Goal: Use online tool/utility: Utilize a website feature to perform a specific function

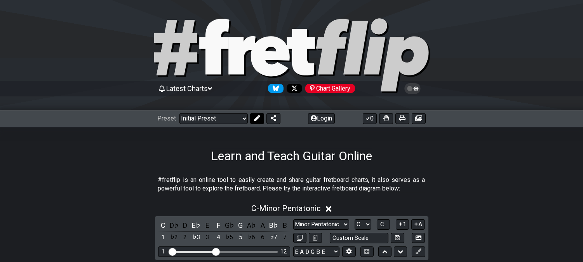
click at [254, 117] on button at bounding box center [257, 118] width 14 height 11
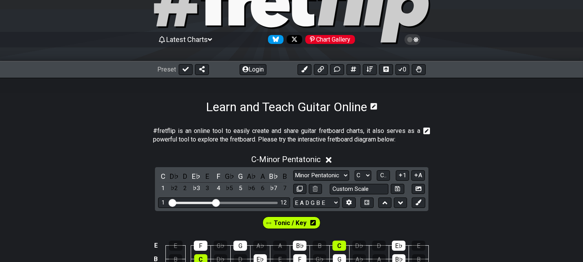
scroll to position [86, 0]
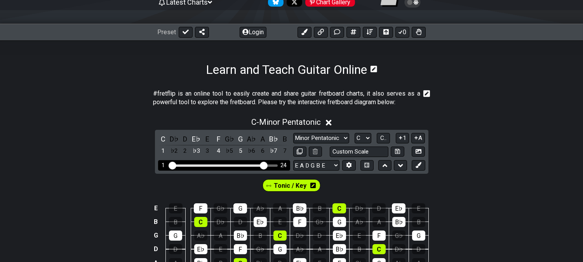
drag, startPoint x: 216, startPoint y: 164, endPoint x: 264, endPoint y: 169, distance: 48.4
click at [264, 165] on input "Visible fret range" at bounding box center [224, 165] width 110 height 0
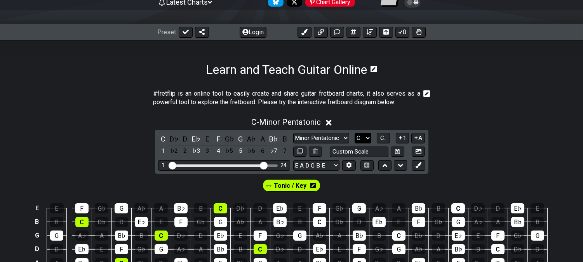
click at [363, 133] on select "A♭ A A♯ B♭ B C C♯ D♭ D D♯ E♭ E F F♯ G♭ G G♯" at bounding box center [363, 138] width 17 height 10
select select "A"
click at [355, 133] on select "A♭ A A♯ B♭ B C C♯ D♭ D D♯ E♭ E F F♯ G♭ G G♯" at bounding box center [363, 138] width 17 height 10
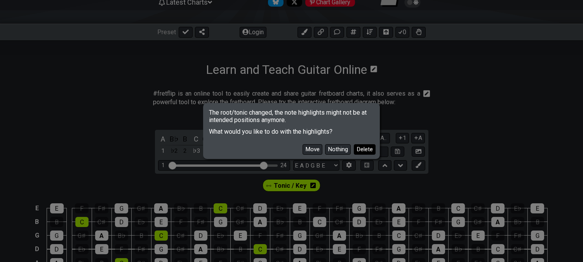
click at [373, 152] on button "Delete" at bounding box center [365, 149] width 22 height 10
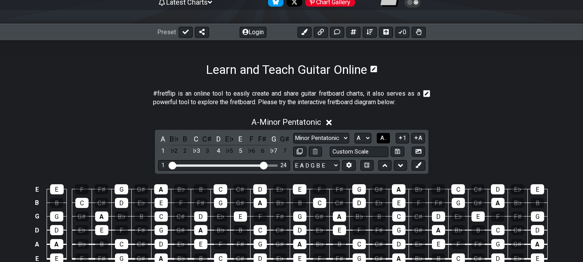
click at [386, 135] on span "A.." at bounding box center [383, 137] width 6 height 7
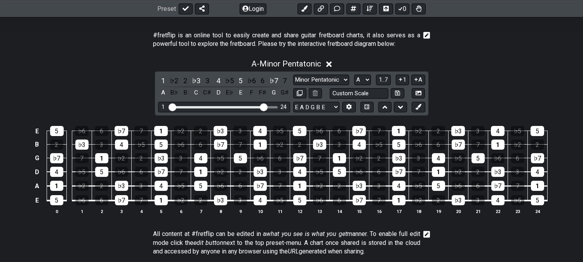
scroll to position [129, 0]
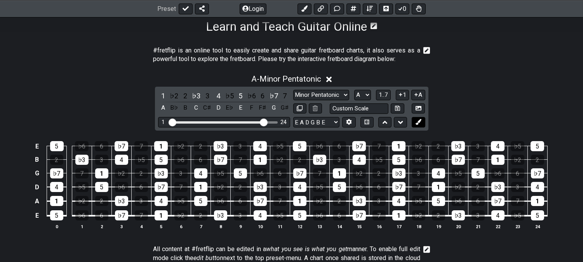
click at [417, 124] on icon at bounding box center [419, 122] width 6 height 6
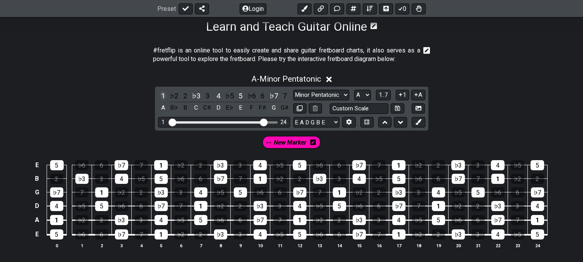
drag, startPoint x: 159, startPoint y: 92, endPoint x: 174, endPoint y: 98, distance: 15.5
click at [158, 92] on div "1" at bounding box center [163, 96] width 10 height 10
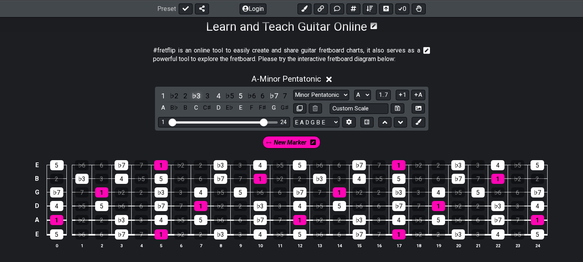
click at [194, 94] on div "♭3" at bounding box center [196, 96] width 10 height 10
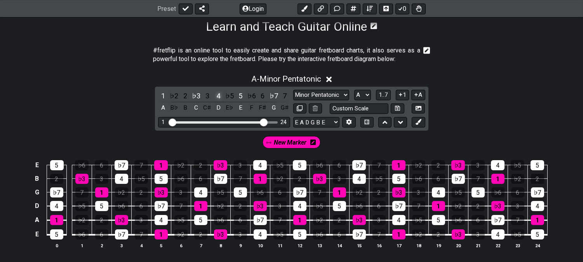
click at [220, 96] on div "4" at bounding box center [218, 96] width 10 height 10
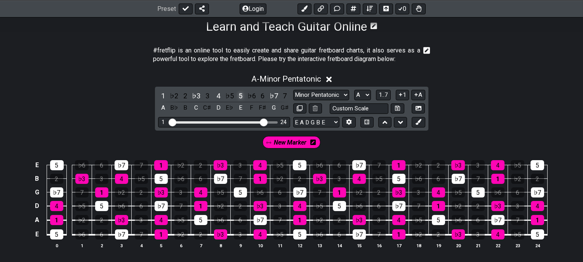
click at [242, 95] on div "5" at bounding box center [240, 96] width 10 height 10
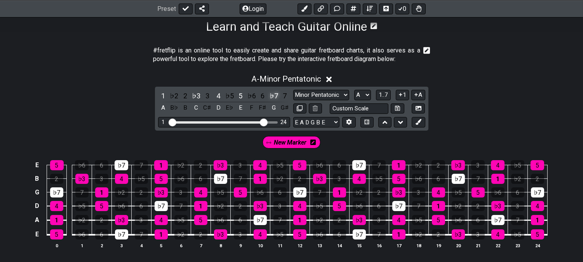
click at [273, 95] on div "♭7" at bounding box center [274, 96] width 10 height 10
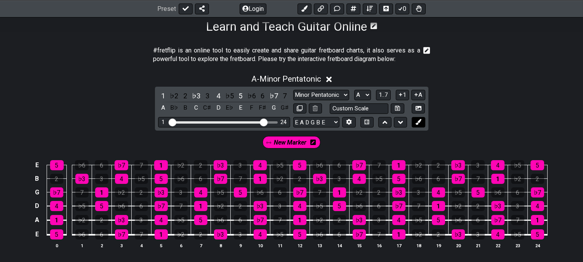
click at [421, 122] on icon at bounding box center [419, 122] width 6 height 6
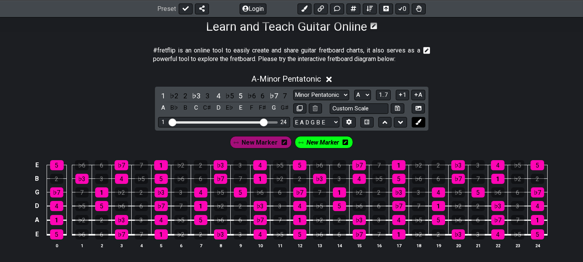
click at [421, 121] on icon at bounding box center [419, 122] width 6 height 6
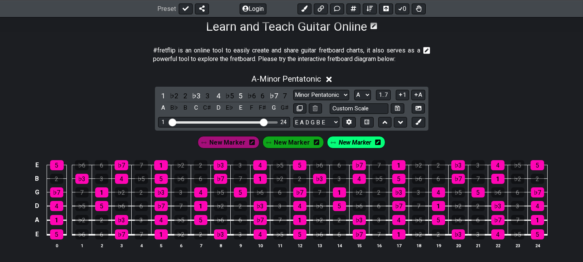
click at [315, 143] on icon at bounding box center [316, 141] width 5 height 5
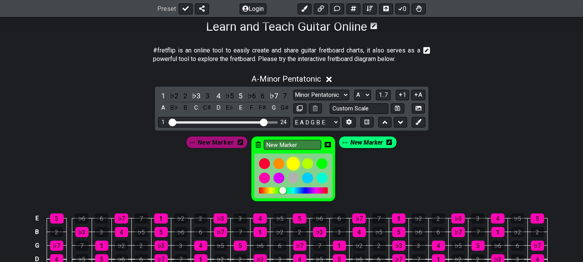
click at [293, 161] on div at bounding box center [293, 163] width 13 height 13
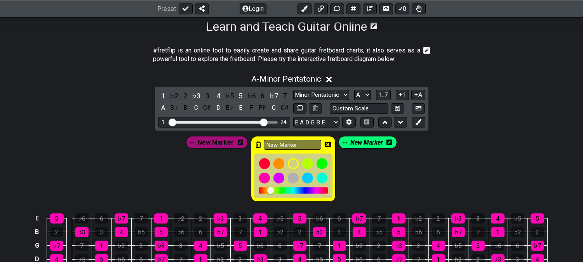
click at [327, 142] on icon at bounding box center [328, 144] width 6 height 5
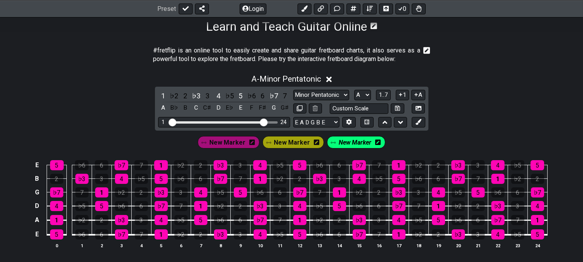
click at [353, 141] on span "New Marker" at bounding box center [355, 142] width 33 height 11
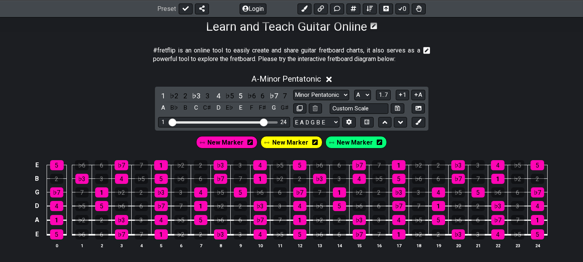
click at [348, 143] on span "New Marker" at bounding box center [355, 142] width 36 height 11
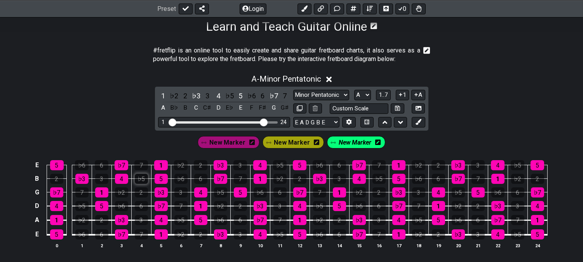
click at [141, 178] on div "♭5" at bounding box center [141, 179] width 13 height 10
click at [144, 192] on div "2" at bounding box center [141, 192] width 13 height 10
click at [178, 205] on div "7" at bounding box center [180, 206] width 13 height 10
click at [179, 195] on div "3" at bounding box center [180, 192] width 13 height 10
click at [145, 166] on div "7" at bounding box center [141, 165] width 14 height 10
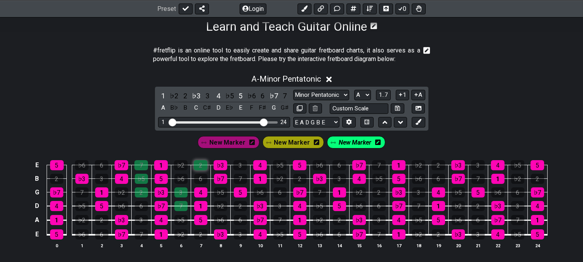
click at [197, 168] on div "2" at bounding box center [201, 165] width 14 height 10
click at [232, 94] on div "♭5" at bounding box center [230, 96] width 10 height 10
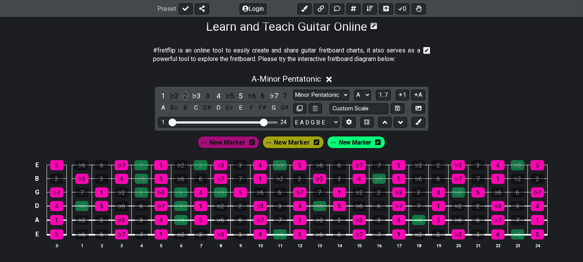
click at [185, 96] on div "2" at bounding box center [185, 96] width 10 height 10
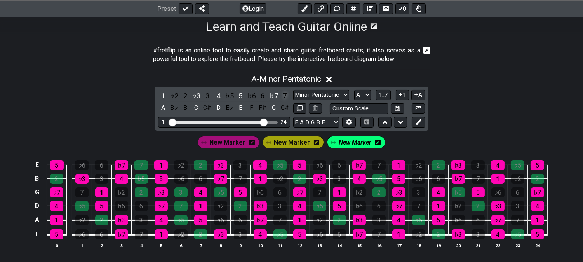
click at [283, 93] on div "7" at bounding box center [285, 96] width 10 height 10
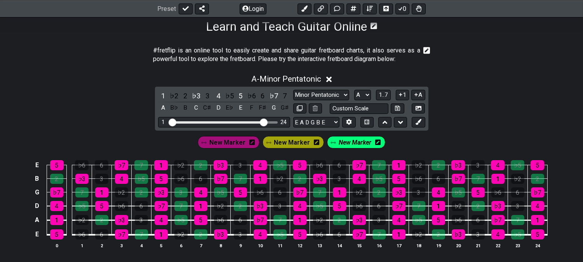
click at [352, 143] on span "New Marker" at bounding box center [355, 142] width 33 height 11
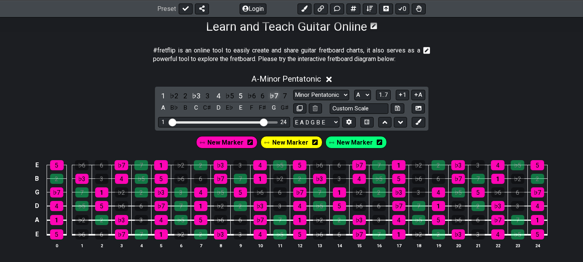
click at [273, 94] on div "♭7" at bounding box center [274, 96] width 10 height 10
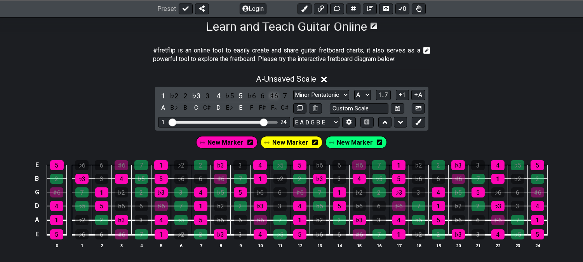
click at [275, 94] on div "♯6" at bounding box center [274, 96] width 10 height 10
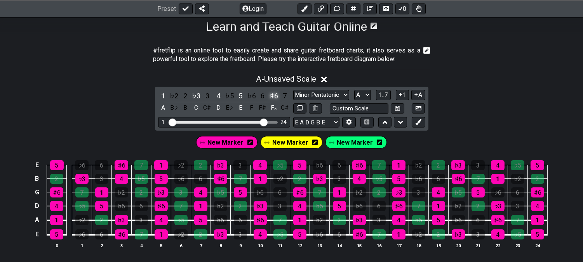
click at [275, 95] on div "♯6" at bounding box center [274, 96] width 10 height 10
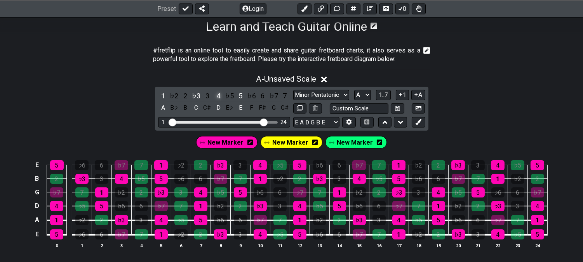
click at [219, 91] on div "4" at bounding box center [218, 96] width 10 height 10
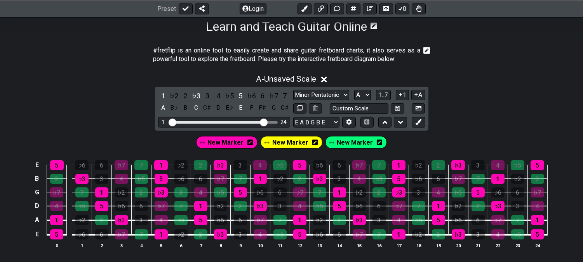
click at [345, 148] on div "New Marker" at bounding box center [357, 142] width 62 height 12
click at [348, 142] on span "New Marker" at bounding box center [355, 142] width 36 height 11
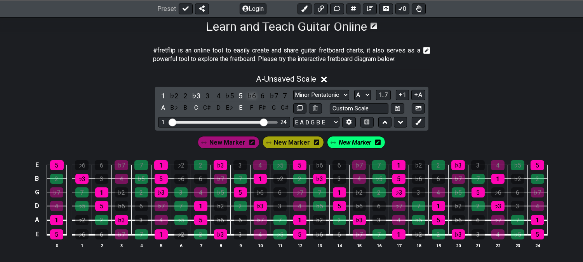
click at [249, 97] on div "♭6" at bounding box center [252, 96] width 10 height 10
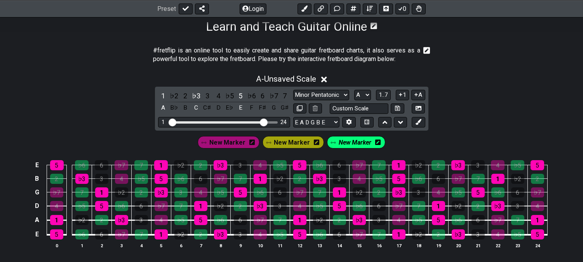
click at [341, 138] on span "New Marker" at bounding box center [355, 142] width 33 height 11
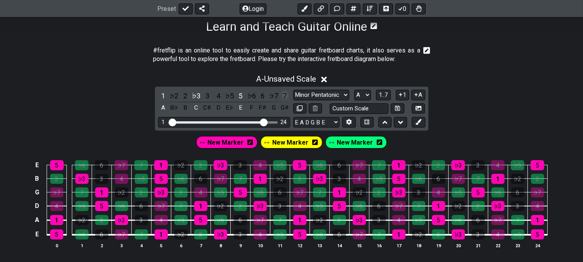
click at [285, 94] on div "7" at bounding box center [285, 96] width 10 height 10
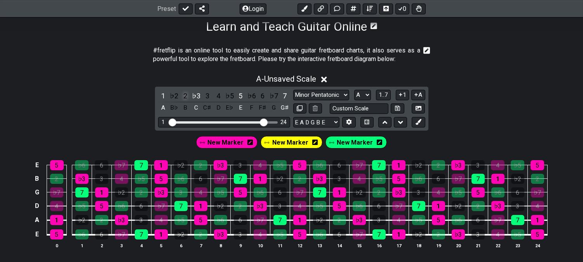
click at [187, 94] on div "2" at bounding box center [185, 96] width 10 height 10
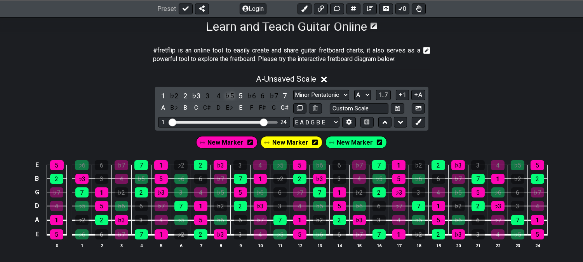
click at [229, 97] on div "♭5" at bounding box center [230, 96] width 10 height 10
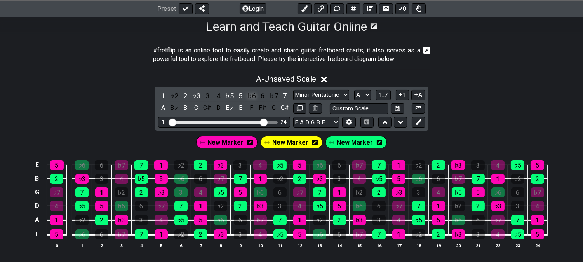
click at [251, 95] on div "♭6" at bounding box center [252, 96] width 10 height 10
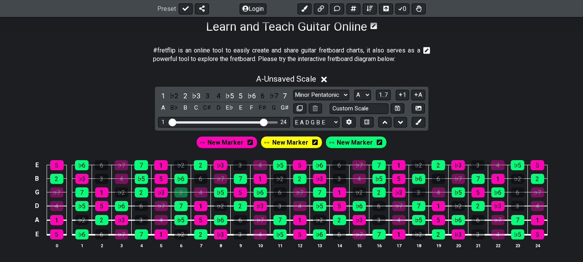
click at [352, 141] on span "New Marker" at bounding box center [355, 142] width 36 height 11
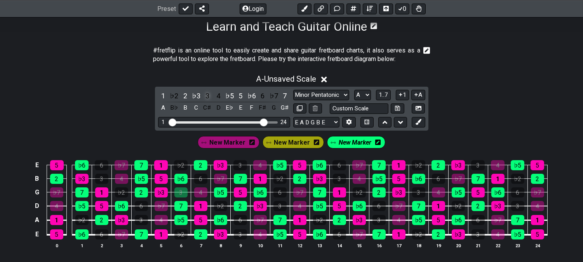
click at [205, 97] on div "3" at bounding box center [207, 96] width 10 height 10
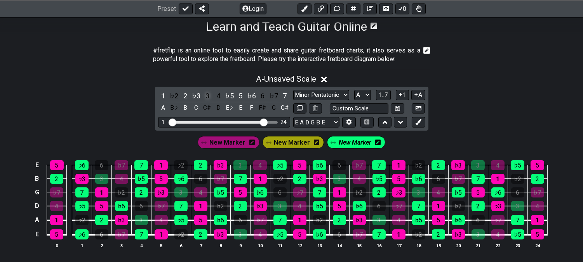
click at [207, 96] on div "3" at bounding box center [207, 96] width 10 height 10
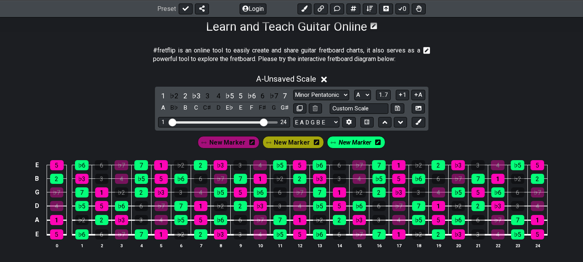
click at [352, 146] on span "New Marker" at bounding box center [355, 142] width 33 height 11
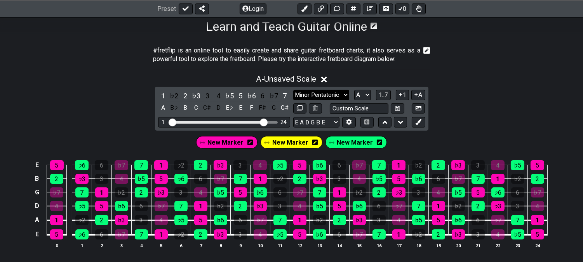
click at [309, 90] on select "Minor Pentatonic Click to edit Minor Pentatonic Major Pentatonic Minor Blues Ma…" at bounding box center [321, 95] width 56 height 10
select select "Minor / Aeolian"
click at [293, 90] on select "Minor Pentatonic Click to edit Minor Pentatonic Major Pentatonic Minor Blues Ma…" at bounding box center [321, 95] width 56 height 10
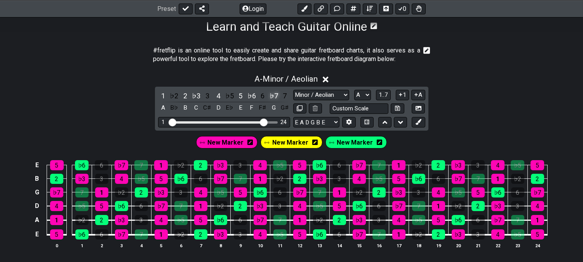
click at [271, 95] on div "♭7" at bounding box center [274, 96] width 10 height 10
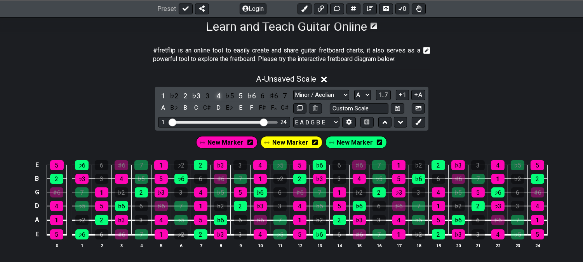
click at [216, 94] on div "4" at bounding box center [218, 96] width 10 height 10
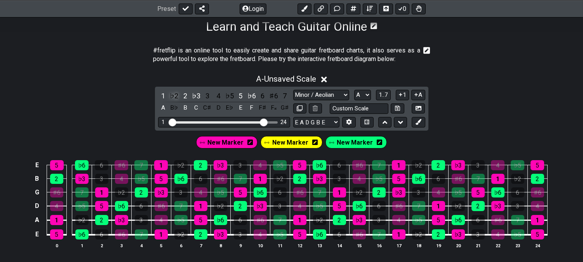
click at [176, 94] on div "♭2" at bounding box center [174, 96] width 10 height 10
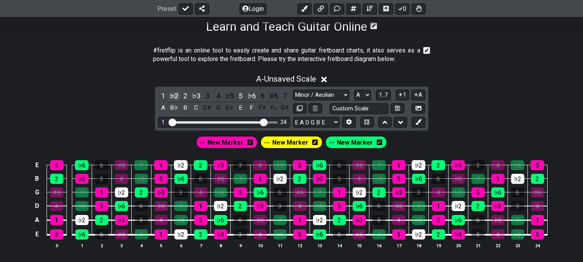
click at [172, 94] on div "♭2" at bounding box center [174, 96] width 10 height 10
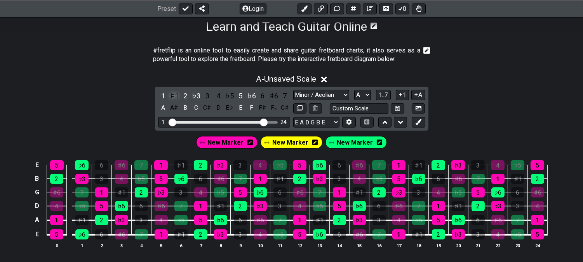
click at [173, 96] on div "♯1" at bounding box center [174, 96] width 10 height 10
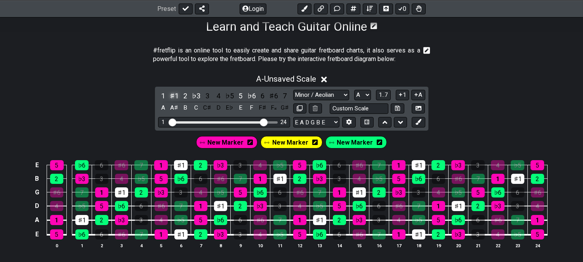
click at [175, 96] on div "♯1" at bounding box center [174, 96] width 10 height 10
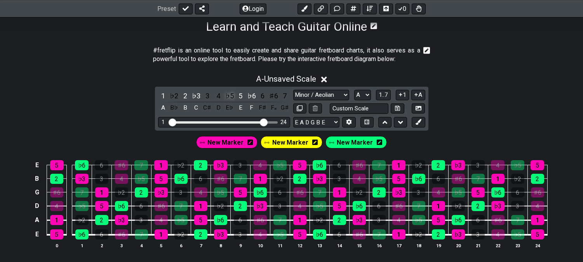
click at [229, 96] on div "♭5" at bounding box center [230, 96] width 10 height 10
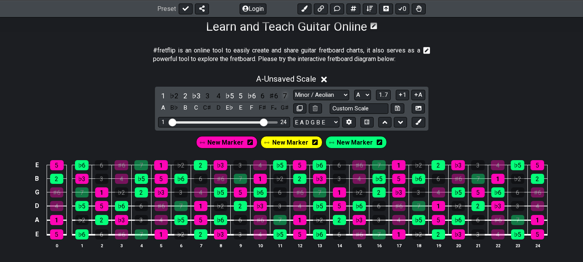
click at [284, 95] on div "7" at bounding box center [285, 96] width 10 height 10
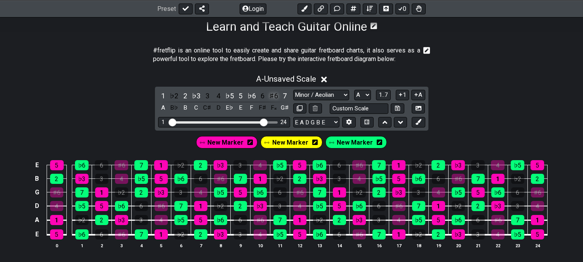
click at [276, 96] on div "♯6" at bounding box center [274, 96] width 10 height 10
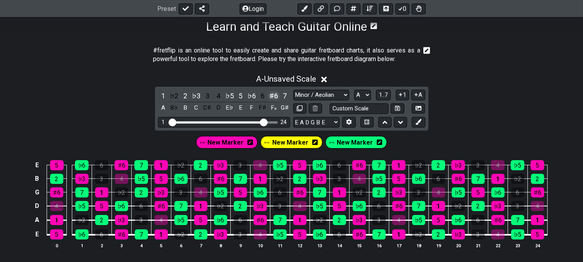
click at [276, 96] on div "♯6" at bounding box center [274, 96] width 10 height 10
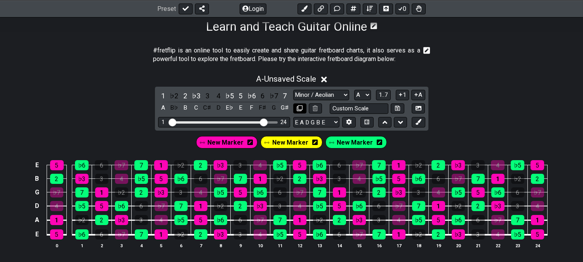
click at [299, 106] on icon at bounding box center [300, 108] width 6 height 6
select select "Minor / Aeolian"
select select "A"
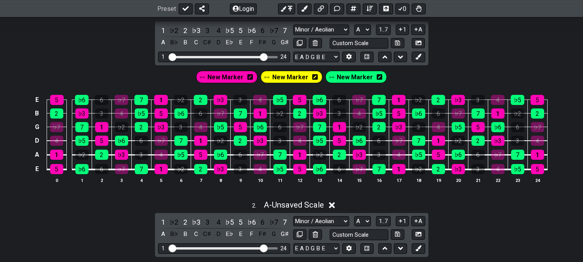
scroll to position [302, 0]
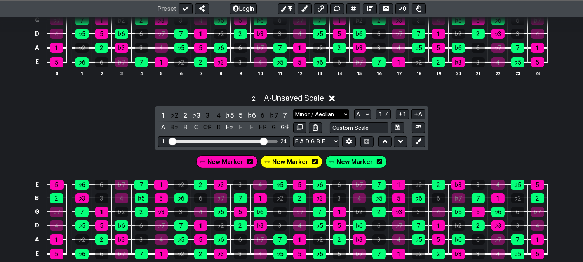
click at [315, 118] on select "Minor Pentatonic Click to edit Minor Pentatonic Major Pentatonic Minor Blues Ma…" at bounding box center [321, 114] width 56 height 10
select select "Major / [PERSON_NAME]"
click at [293, 109] on select "Minor Pentatonic Click to edit Minor Pentatonic Major Pentatonic Minor Blues Ma…" at bounding box center [321, 114] width 56 height 10
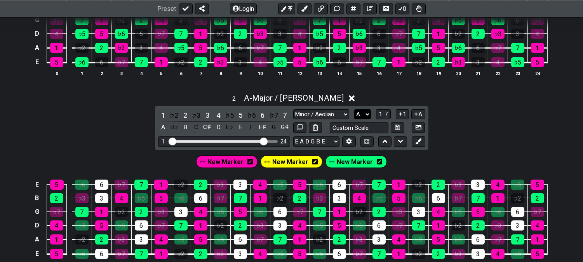
click at [361, 114] on select "A♭ A A♯ B♭ B C C♯ D♭ D D♯ E♭ E F F♯ G♭ G G♯" at bounding box center [362, 114] width 17 height 10
click at [354, 109] on select "A♭ A A♯ B♭ B C C♯ D♭ D D♯ E♭ E F F♯ G♭ G G♯" at bounding box center [362, 114] width 17 height 10
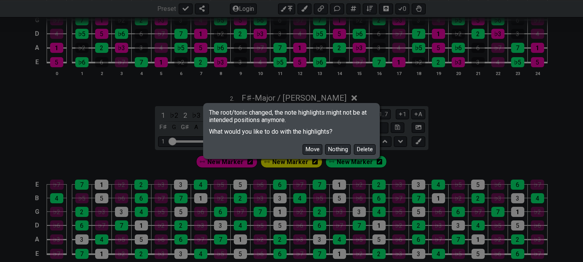
click at [366, 150] on button "Delete" at bounding box center [365, 149] width 22 height 10
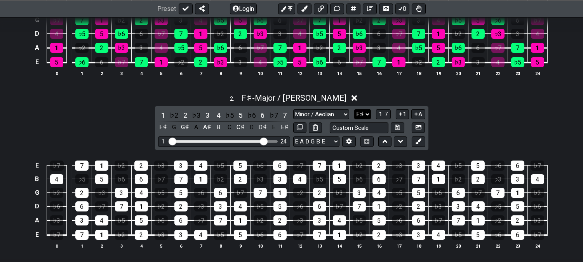
click at [362, 114] on select "A♭ A A♯ B♭ B C C♯ D♭ D D♯ E♭ E F F♯ G♭ G G♯" at bounding box center [362, 114] width 17 height 10
click at [354, 109] on select "A♭ A A♯ B♭ B C C♯ D♭ D D♯ E♭ E F F♯ G♭ G G♯" at bounding box center [362, 114] width 17 height 10
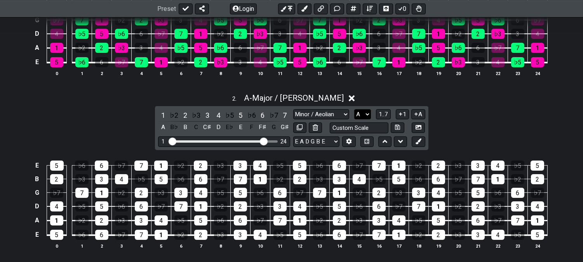
click at [355, 114] on select "A♭ A A♯ B♭ B C C♯ D♭ D D♯ E♭ E F F♯ G♭ G G♯" at bounding box center [362, 114] width 17 height 10
select select "C"
click at [354, 109] on select "A♭ A A♯ B♭ B C C♯ D♭ D D♯ E♭ E F F♯ G♭ G G♯" at bounding box center [362, 114] width 17 height 10
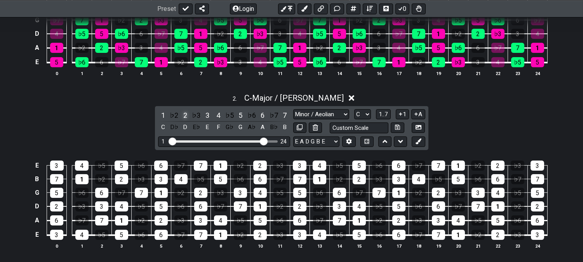
click at [188, 113] on div "2" at bounding box center [185, 115] width 10 height 10
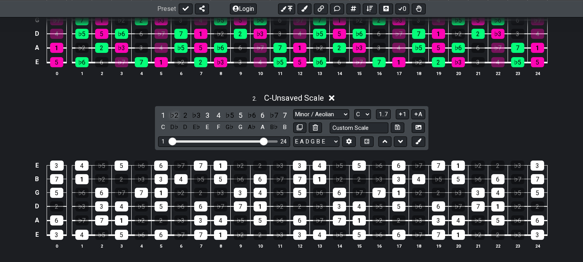
click at [173, 113] on div "♭2" at bounding box center [174, 115] width 10 height 10
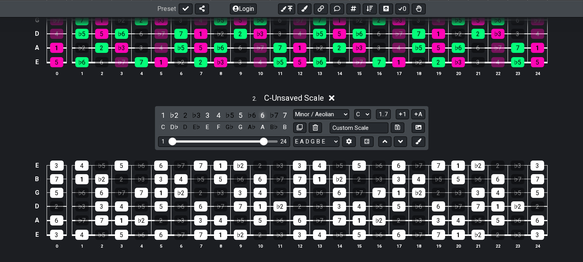
click at [263, 116] on div "6" at bounding box center [263, 115] width 10 height 10
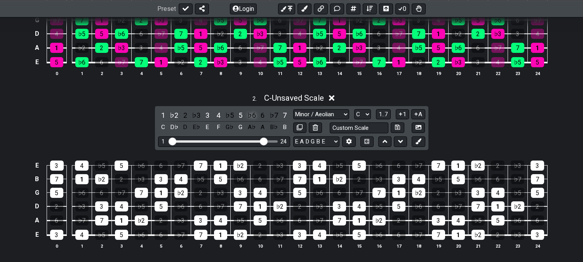
click at [250, 116] on div "♭6" at bounding box center [252, 115] width 10 height 10
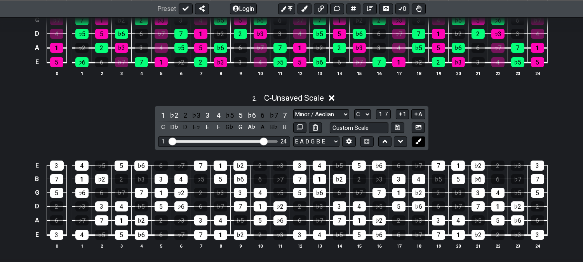
click at [421, 144] on icon at bounding box center [419, 141] width 6 height 6
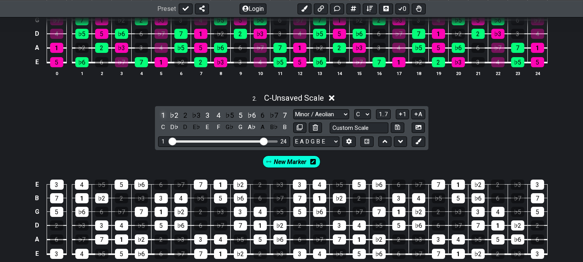
click at [160, 113] on div "1" at bounding box center [163, 115] width 10 height 10
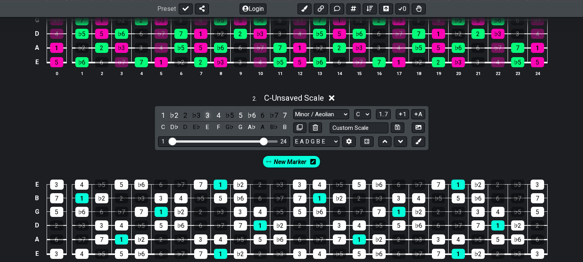
click at [208, 115] on div "3" at bounding box center [207, 115] width 10 height 10
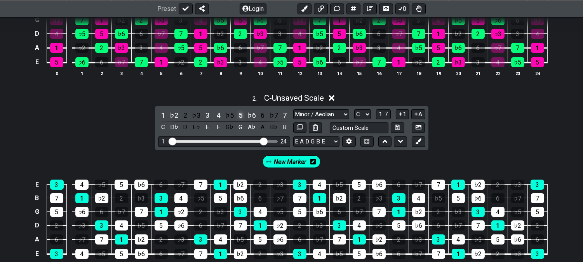
click at [238, 115] on div "5" at bounding box center [240, 115] width 10 height 10
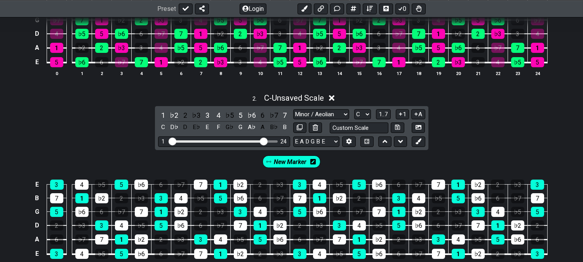
click at [420, 135] on div "1 ♭2 2 ♭3 3 4 ♭5 5 ♭6 6 ♭7 7 C D♭ D E♭ E F G♭ G A♭ A B♭ B Minor Pentatonic Clic…" at bounding box center [291, 128] width 273 height 44
click at [421, 136] on div "1 ♭2 2 ♭3 3 4 ♭5 5 ♭6 6 ♭7 7 C D♭ D E♭ E F G♭ G A♭ A B♭ B Minor Pentatonic Clic…" at bounding box center [291, 128] width 273 height 44
click at [419, 137] on button at bounding box center [418, 141] width 13 height 10
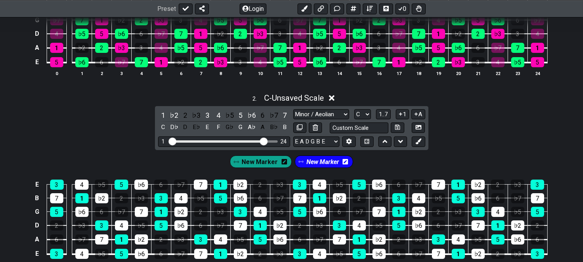
click at [343, 164] on icon at bounding box center [345, 161] width 5 height 6
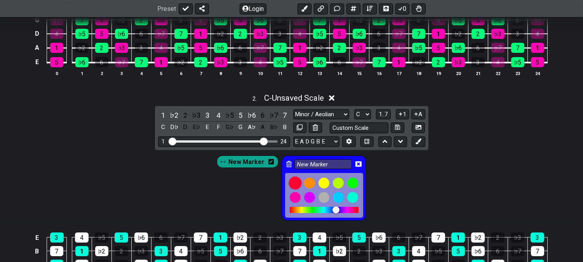
drag, startPoint x: 291, startPoint y: 182, endPoint x: 309, endPoint y: 178, distance: 19.1
click at [292, 183] on div at bounding box center [295, 182] width 13 height 13
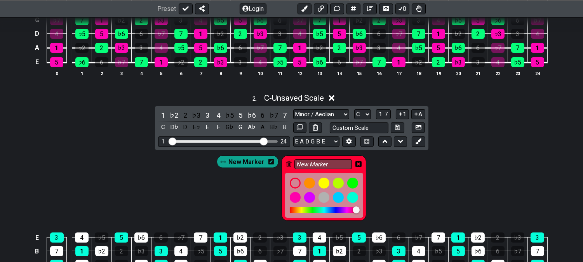
click at [360, 164] on icon at bounding box center [358, 163] width 6 height 5
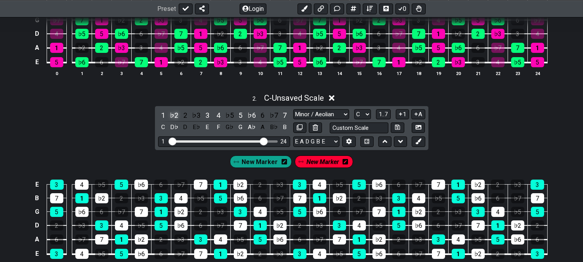
click at [174, 115] on div "♭2" at bounding box center [174, 115] width 10 height 10
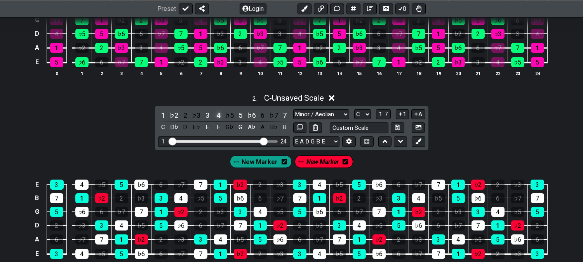
click at [219, 113] on div "4" at bounding box center [218, 115] width 10 height 10
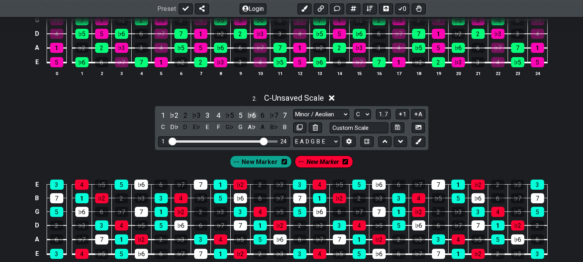
click at [252, 113] on div "♭6" at bounding box center [252, 115] width 10 height 10
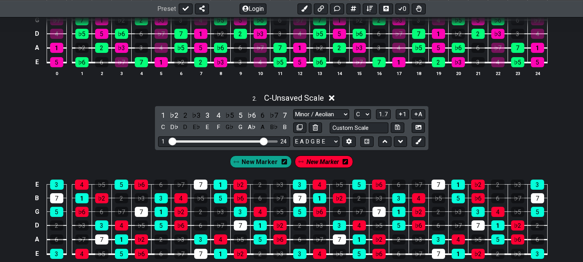
click at [313, 162] on span "New Marker" at bounding box center [322, 161] width 33 height 11
click at [327, 161] on span "New Marker" at bounding box center [323, 161] width 36 height 11
click at [284, 111] on div "7" at bounding box center [285, 115] width 10 height 10
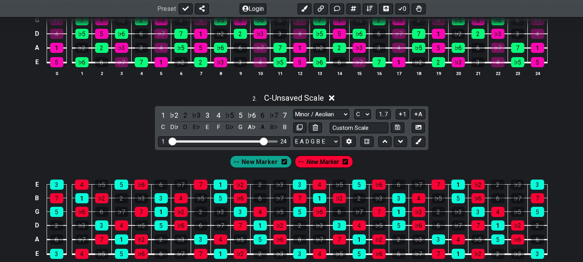
click at [320, 160] on span "New Marker" at bounding box center [322, 161] width 33 height 11
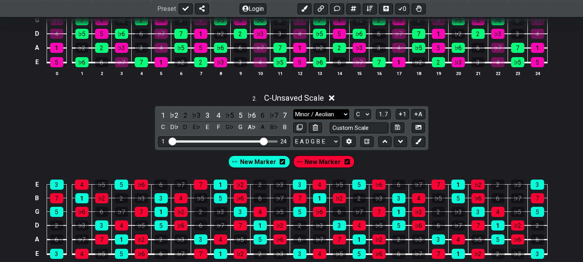
click at [318, 118] on select "Minor Pentatonic Click to edit Minor Pentatonic Major Pentatonic Minor Blues Ma…" at bounding box center [321, 114] width 56 height 10
click at [293, 109] on select "Minor Pentatonic Click to edit Minor Pentatonic Major Pentatonic Minor Blues Ma…" at bounding box center [321, 114] width 56 height 10
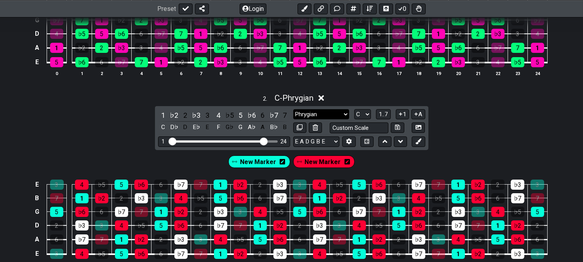
click at [321, 118] on select "Minor Pentatonic Click to edit Minor Pentatonic Major Pentatonic Minor Blues Ma…" at bounding box center [321, 114] width 56 height 10
select select "Major / [PERSON_NAME]"
click at [293, 109] on select "Minor Pentatonic Click to edit Minor Pentatonic Major Pentatonic Minor Blues Ma…" at bounding box center [321, 114] width 56 height 10
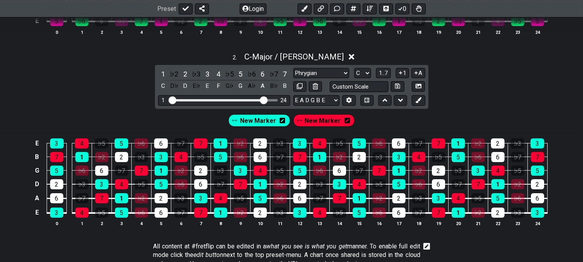
scroll to position [432, 0]
